Goal: Entertainment & Leisure: Browse casually

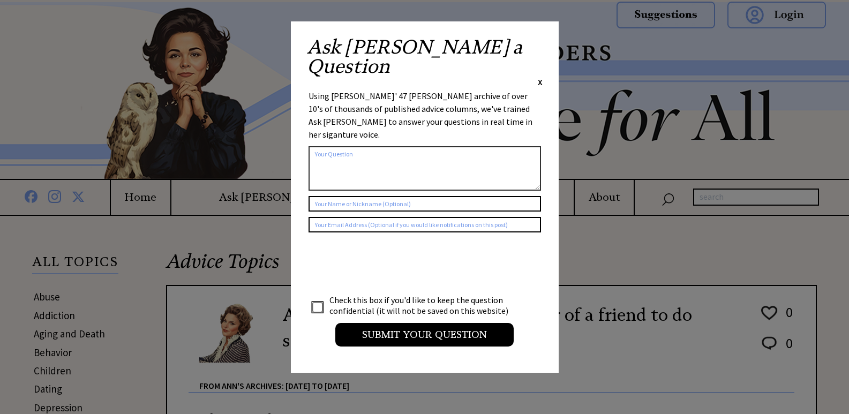
click at [538, 77] on span "X" at bounding box center [540, 82] width 5 height 11
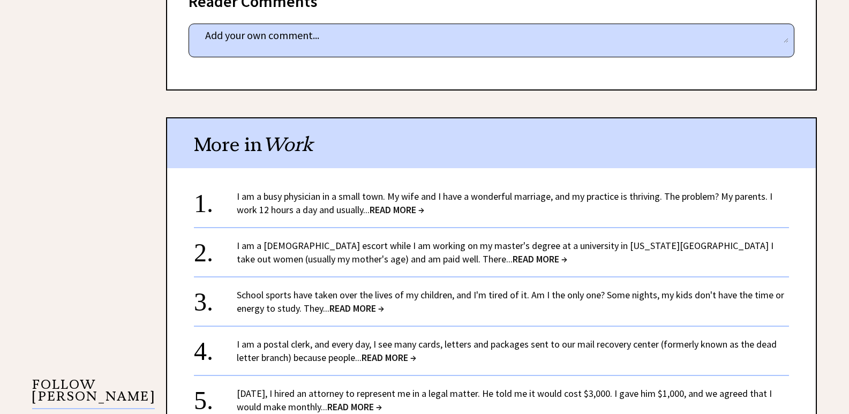
scroll to position [750, 0]
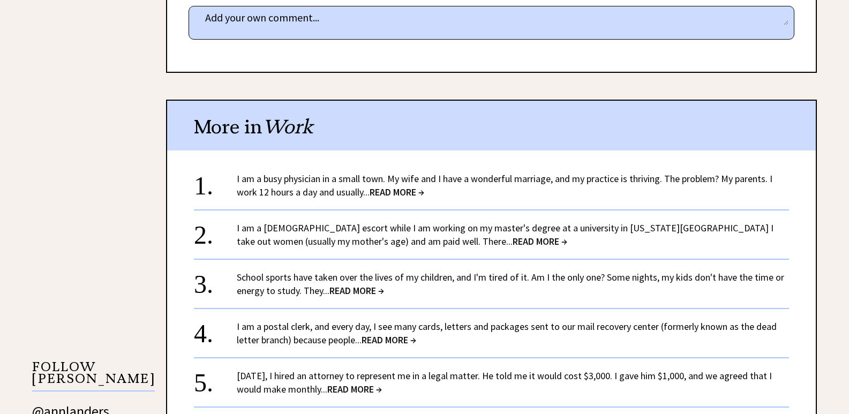
click at [406, 186] on span "READ MORE →" at bounding box center [397, 192] width 55 height 12
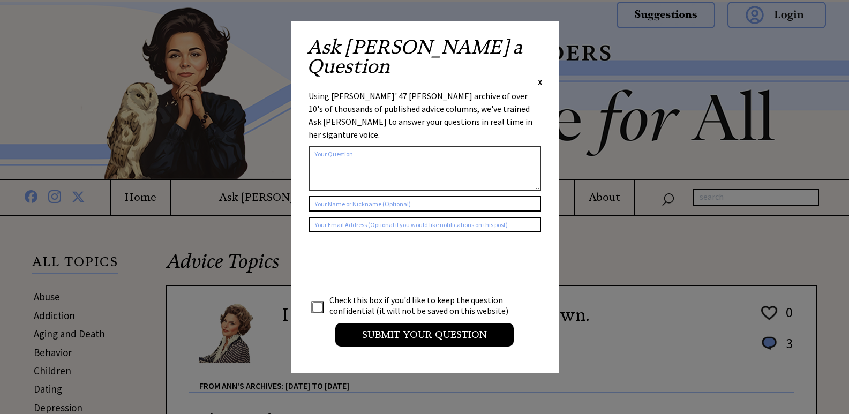
click at [542, 77] on span "X" at bounding box center [540, 82] width 5 height 11
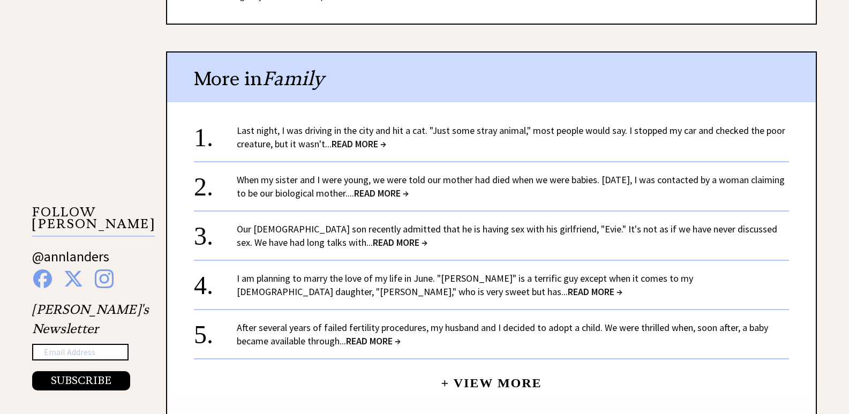
scroll to position [911, 0]
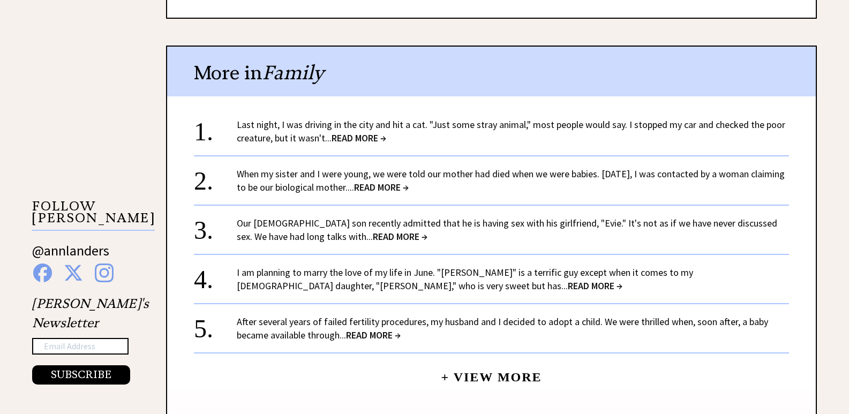
click at [409, 189] on span "READ MORE →" at bounding box center [381, 187] width 55 height 12
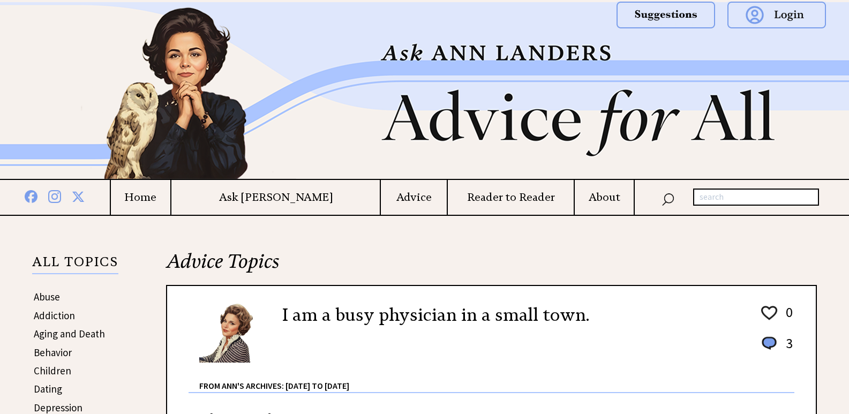
scroll to position [911, 0]
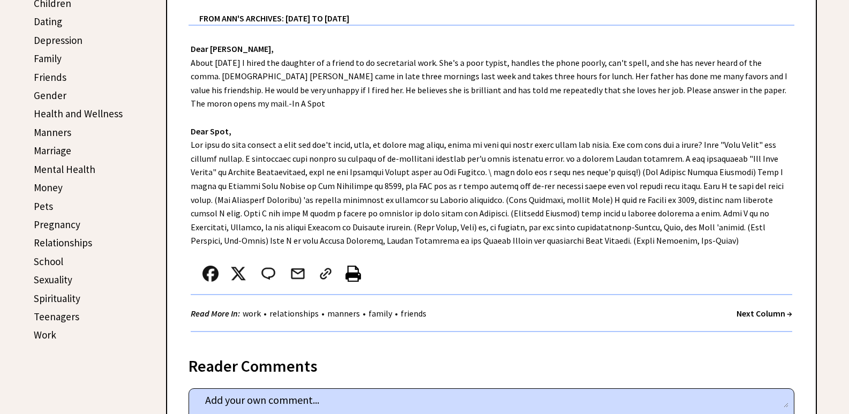
scroll to position [214, 0]
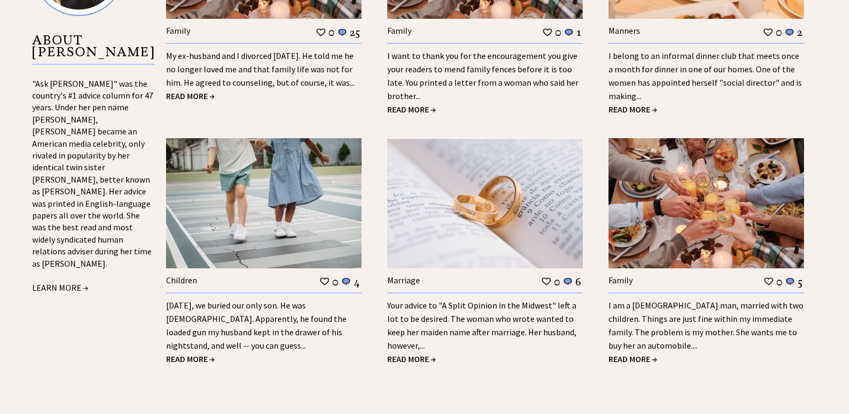
scroll to position [1179, 0]
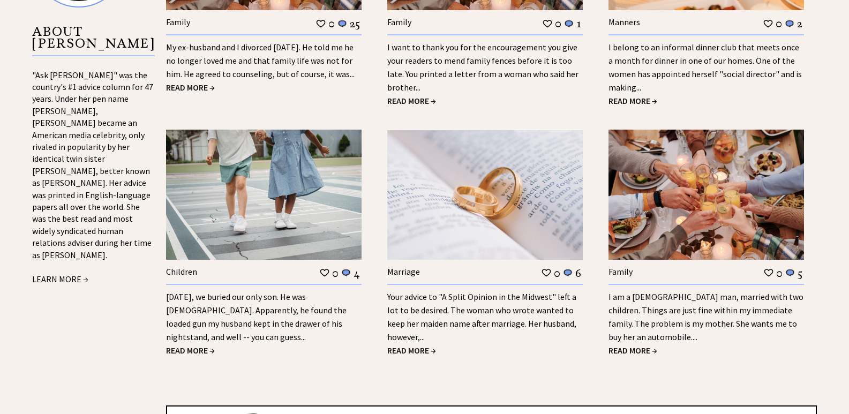
click at [276, 311] on link "[DATE], we buried our only son. He was [DEMOGRAPHIC_DATA]. Apparently, he found…" at bounding box center [256, 316] width 181 height 51
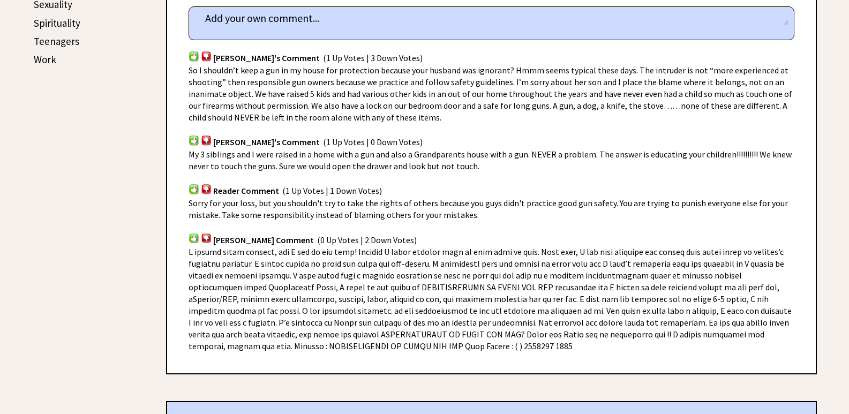
scroll to position [696, 0]
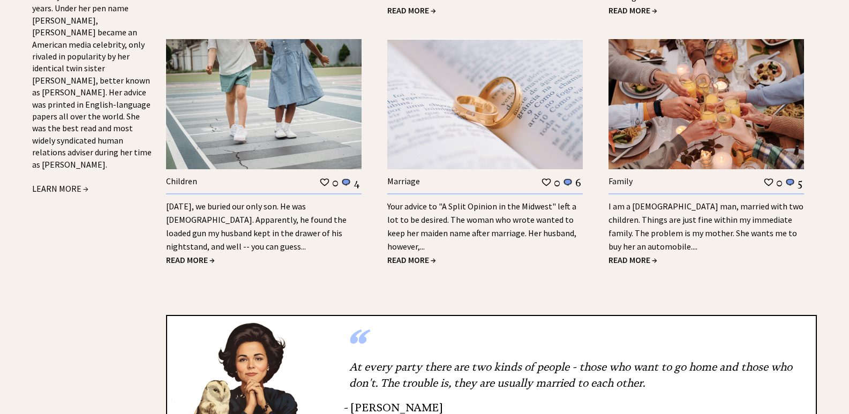
scroll to position [1097, 0]
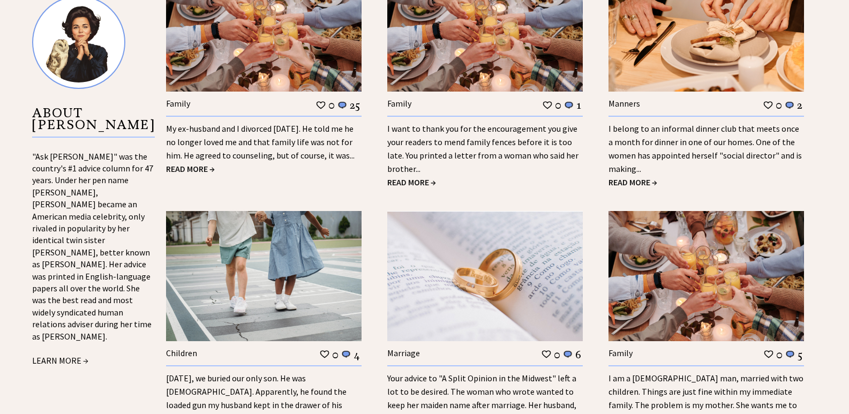
click at [254, 246] on img at bounding box center [264, 276] width 196 height 130
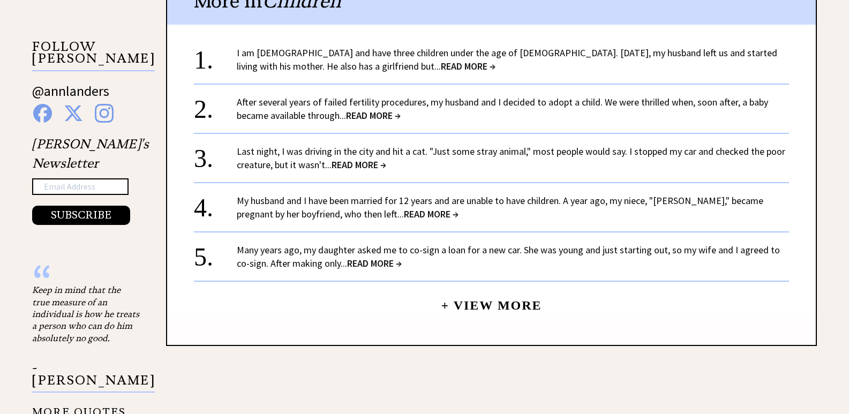
scroll to position [1071, 0]
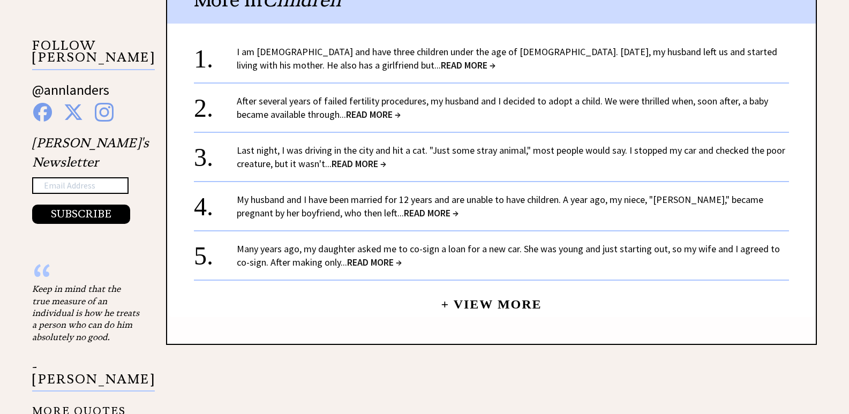
click at [370, 114] on span "READ MORE →" at bounding box center [373, 114] width 55 height 12
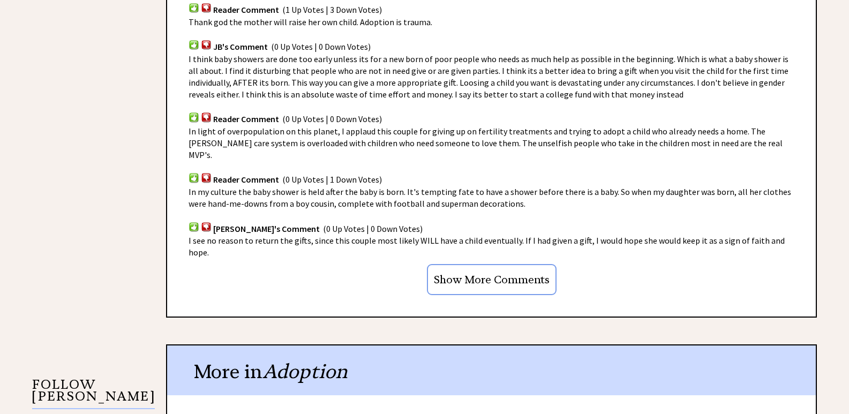
scroll to position [750, 0]
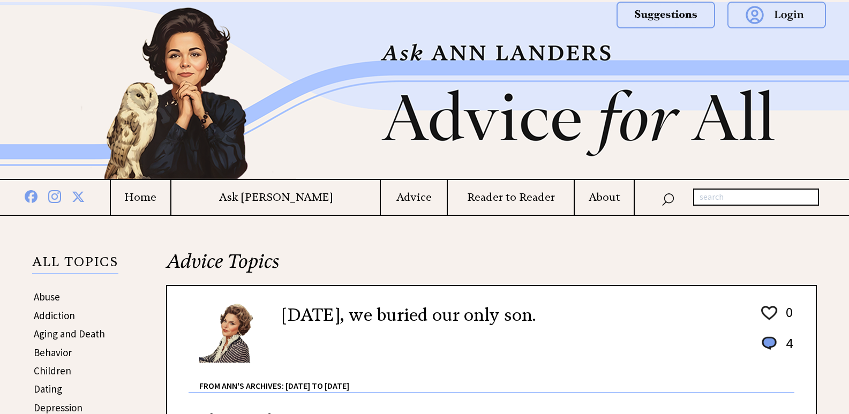
scroll to position [1057, 0]
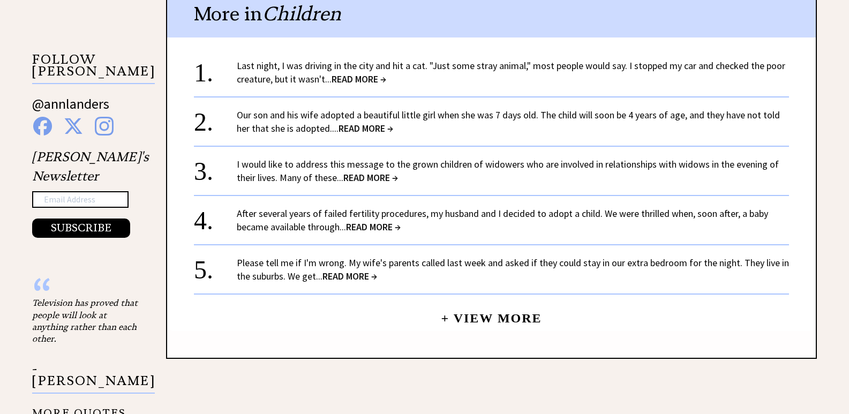
click at [356, 131] on span "READ MORE →" at bounding box center [366, 128] width 55 height 12
